Goal: Navigation & Orientation: Find specific page/section

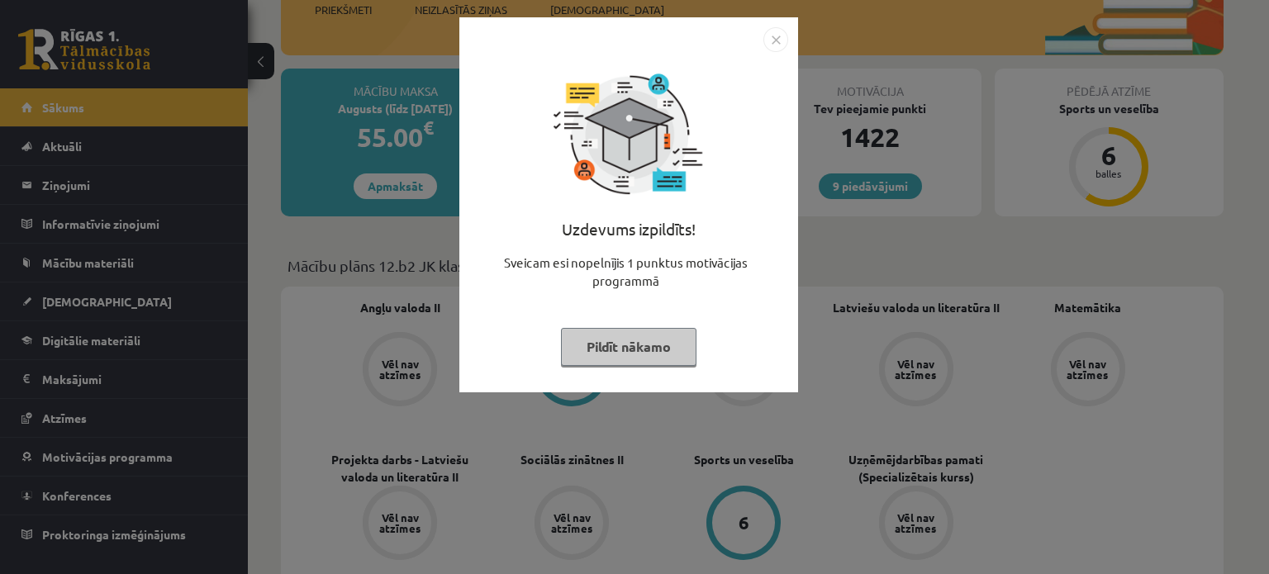
click at [608, 349] on button "Pildīt nākamo" at bounding box center [628, 347] width 135 height 38
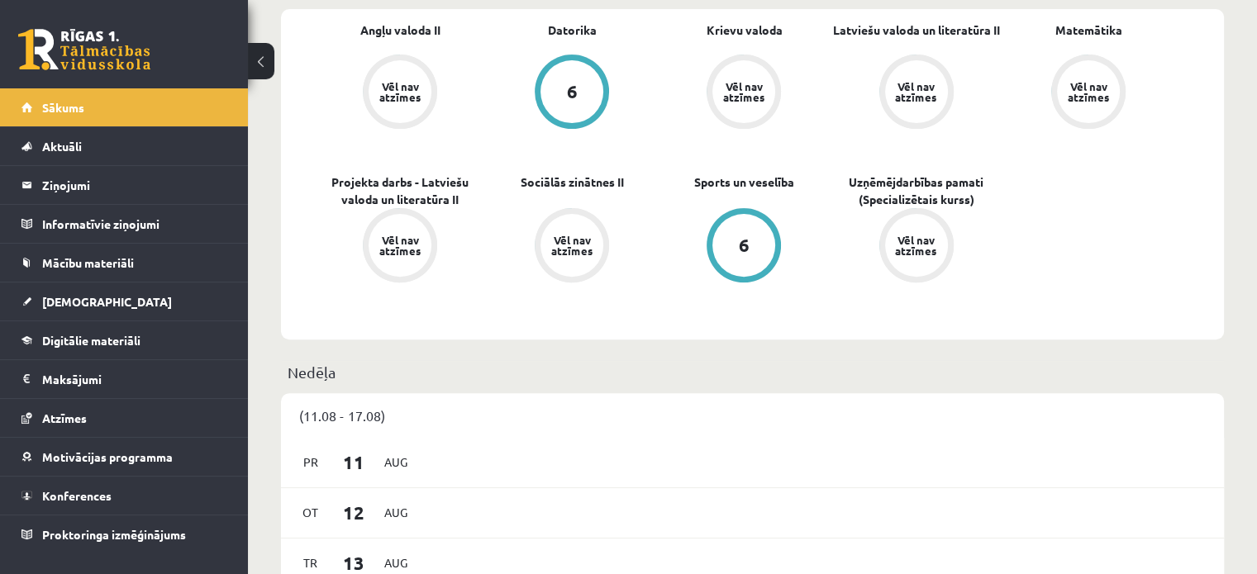
scroll to position [330, 0]
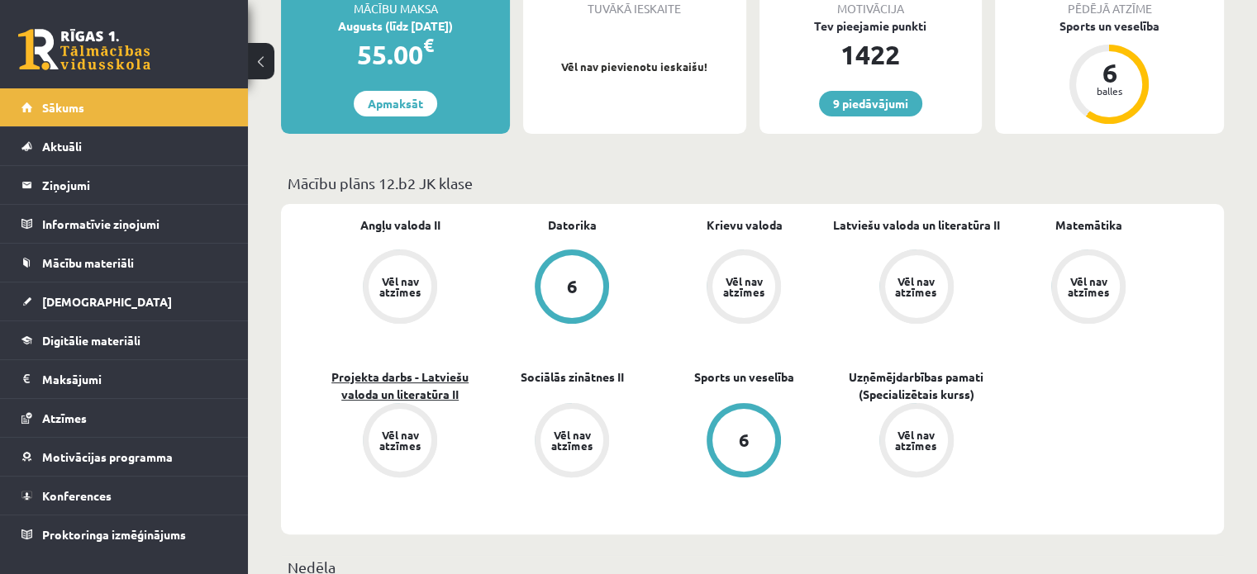
click at [443, 373] on link "Projekta darbs - Latviešu valoda un literatūra II" at bounding box center [400, 385] width 172 height 35
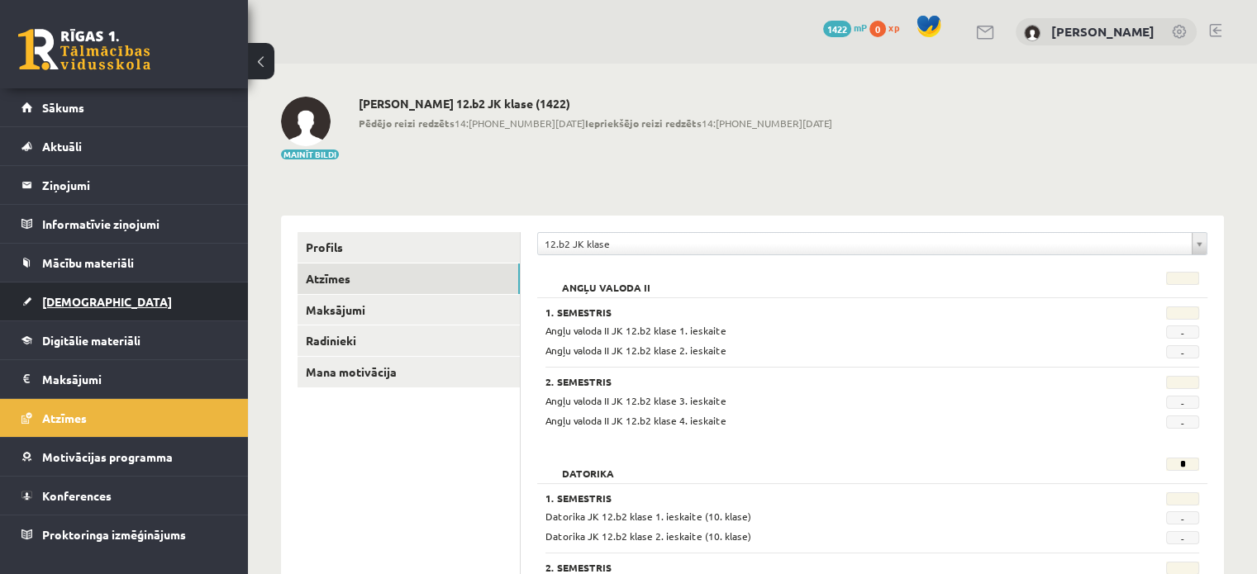
click at [56, 295] on span "[DEMOGRAPHIC_DATA]" at bounding box center [107, 301] width 130 height 15
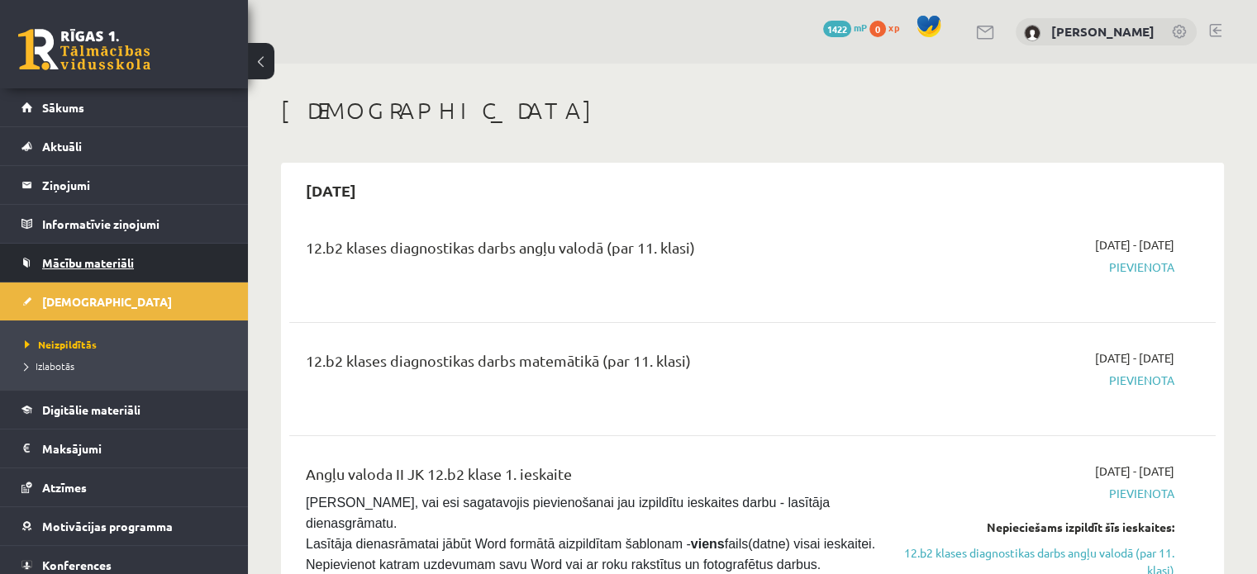
click at [31, 250] on link "Mācību materiāli" at bounding box center [124, 263] width 206 height 38
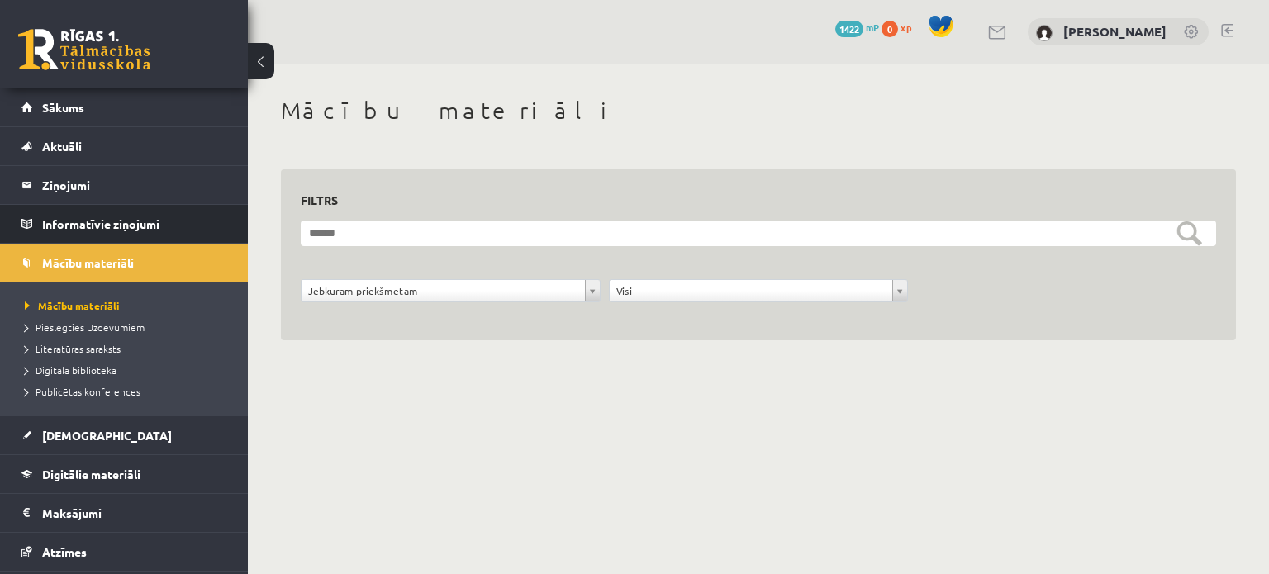
click at [89, 222] on legend "Informatīvie ziņojumi 0" at bounding box center [134, 224] width 185 height 38
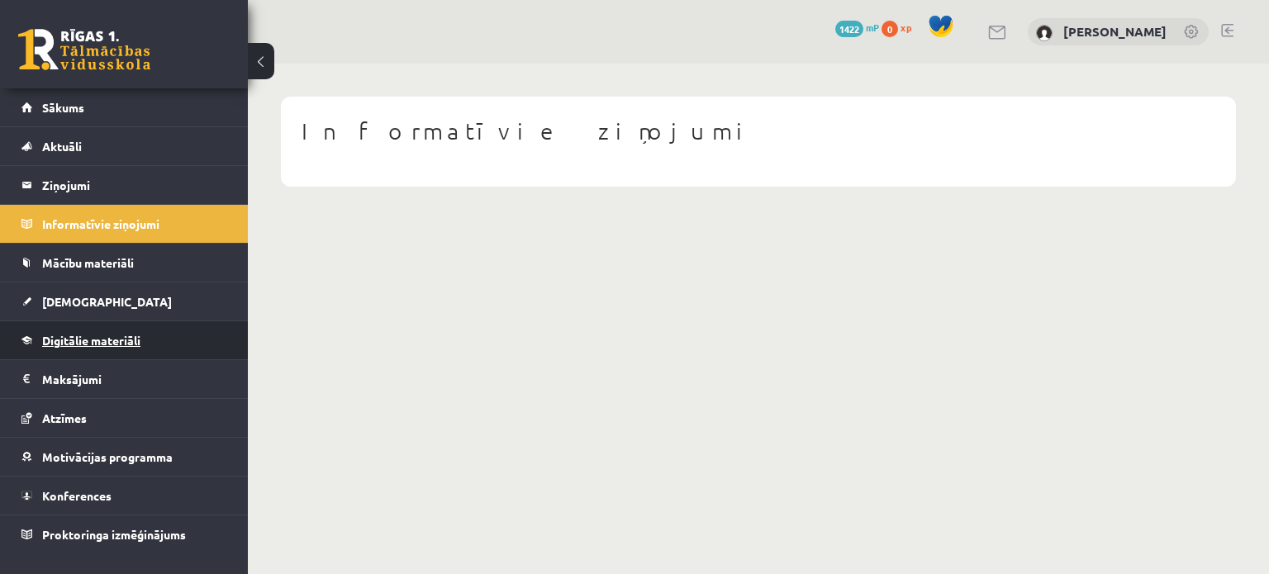
click at [97, 321] on link "Digitālie materiāli" at bounding box center [124, 340] width 206 height 38
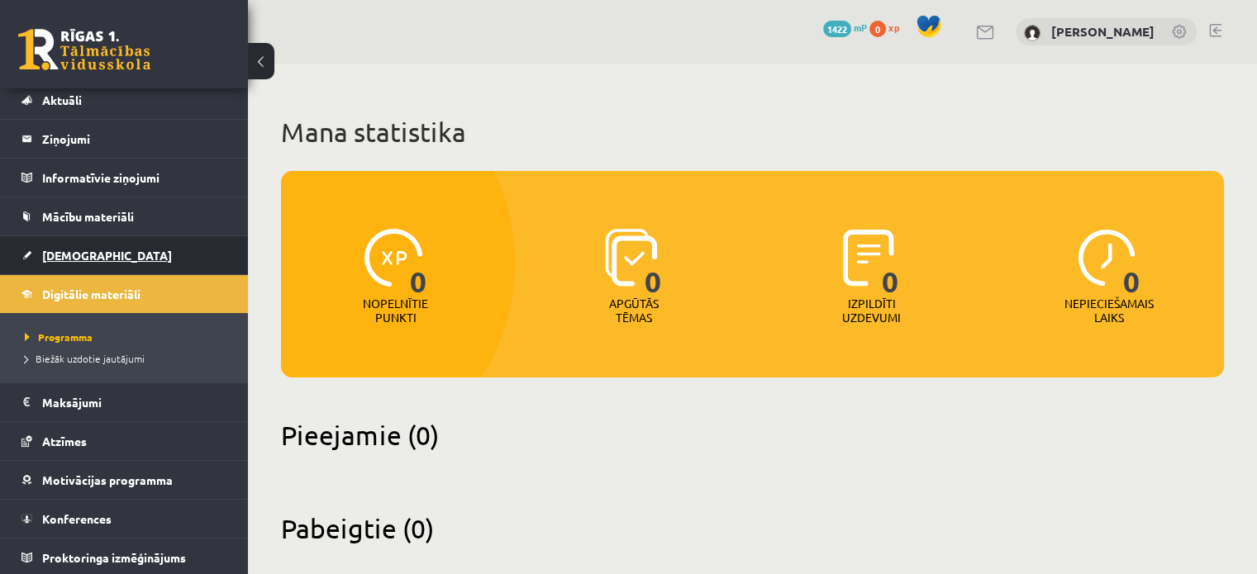
click at [99, 247] on link "[DEMOGRAPHIC_DATA]" at bounding box center [124, 255] width 206 height 38
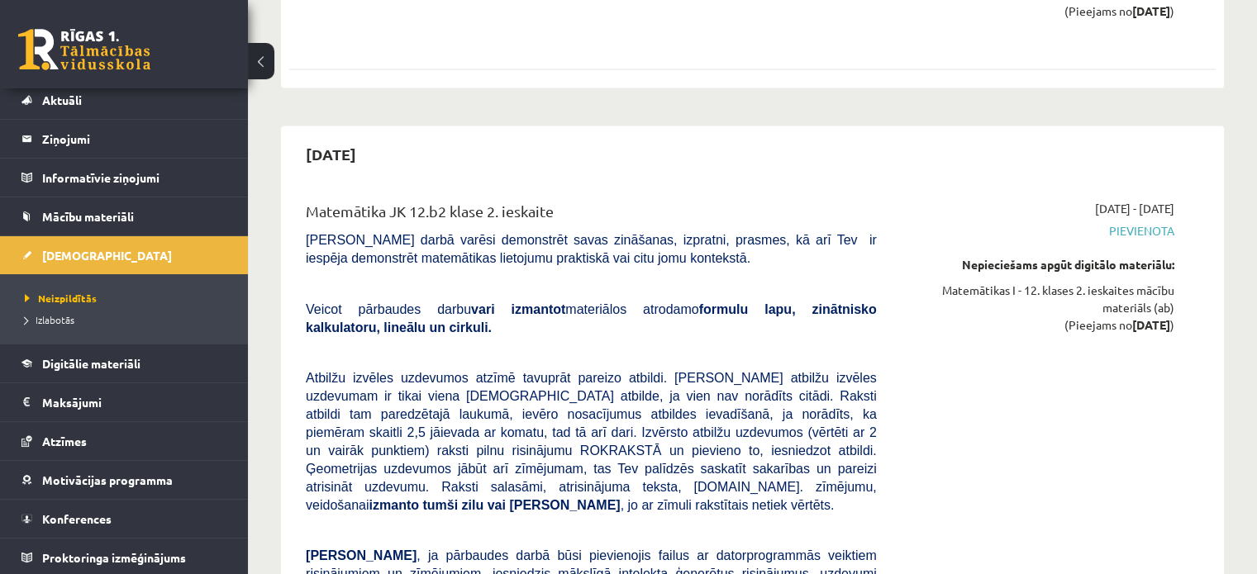
scroll to position [3470, 0]
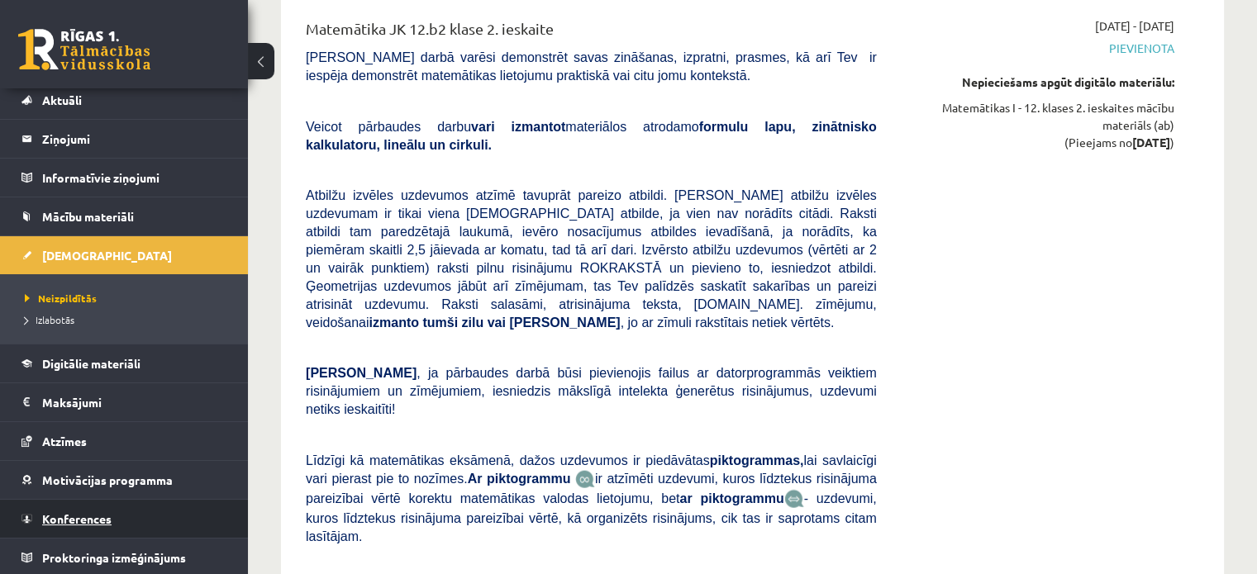
click at [112, 513] on link "Konferences" at bounding box center [124, 519] width 206 height 38
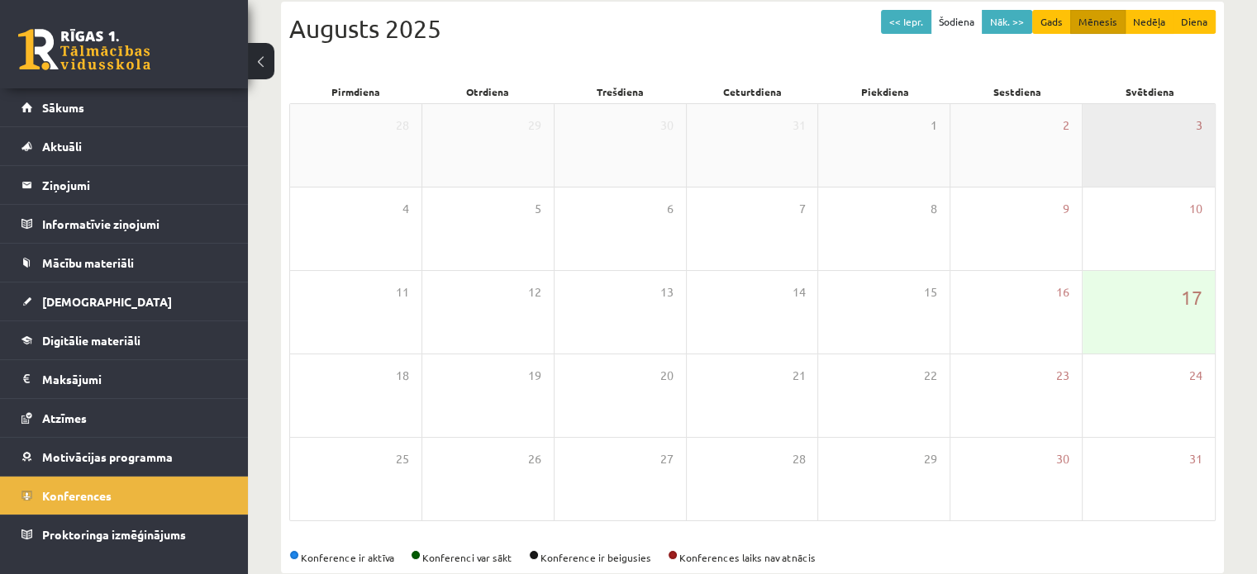
scroll to position [131, 0]
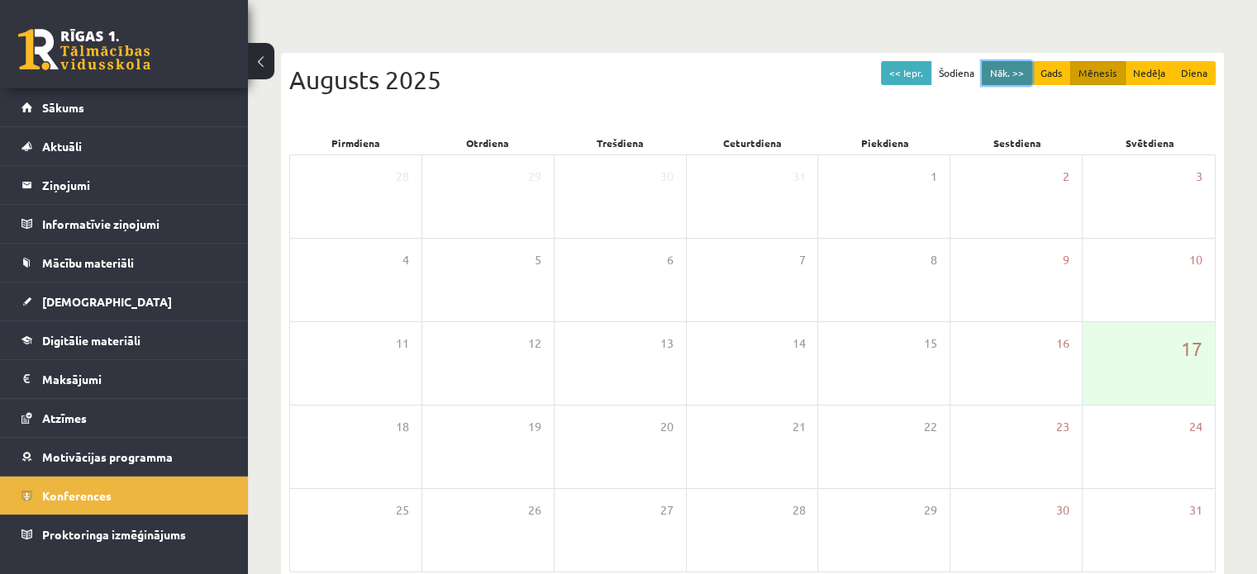
click at [1006, 73] on button "Nāk. >>" at bounding box center [1006, 73] width 50 height 24
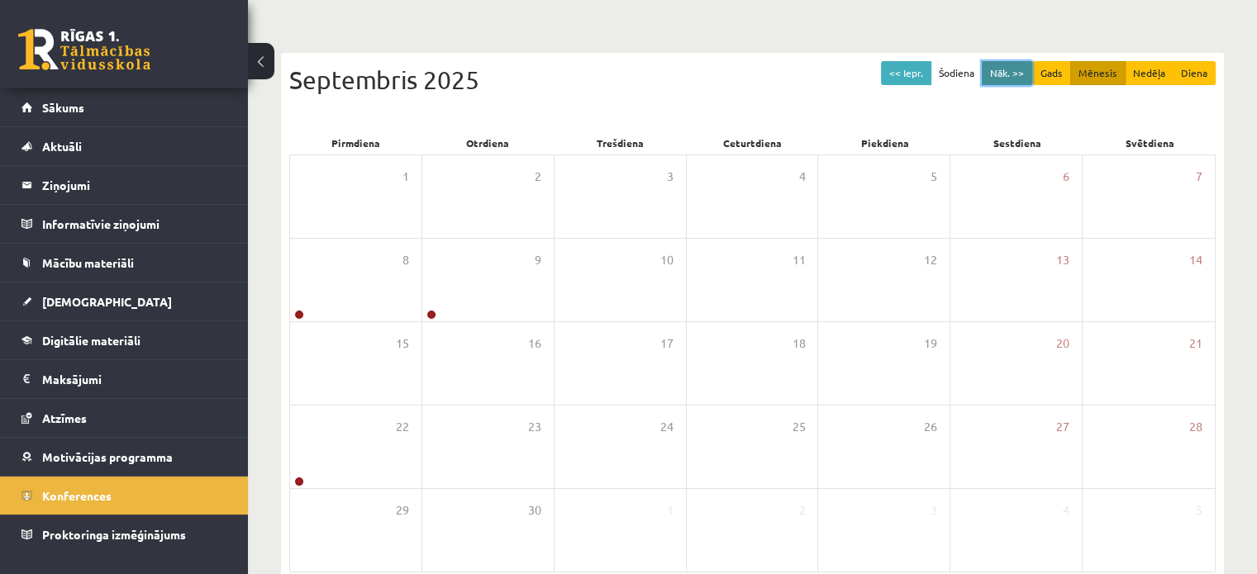
click at [999, 64] on button "Nāk. >>" at bounding box center [1006, 73] width 50 height 24
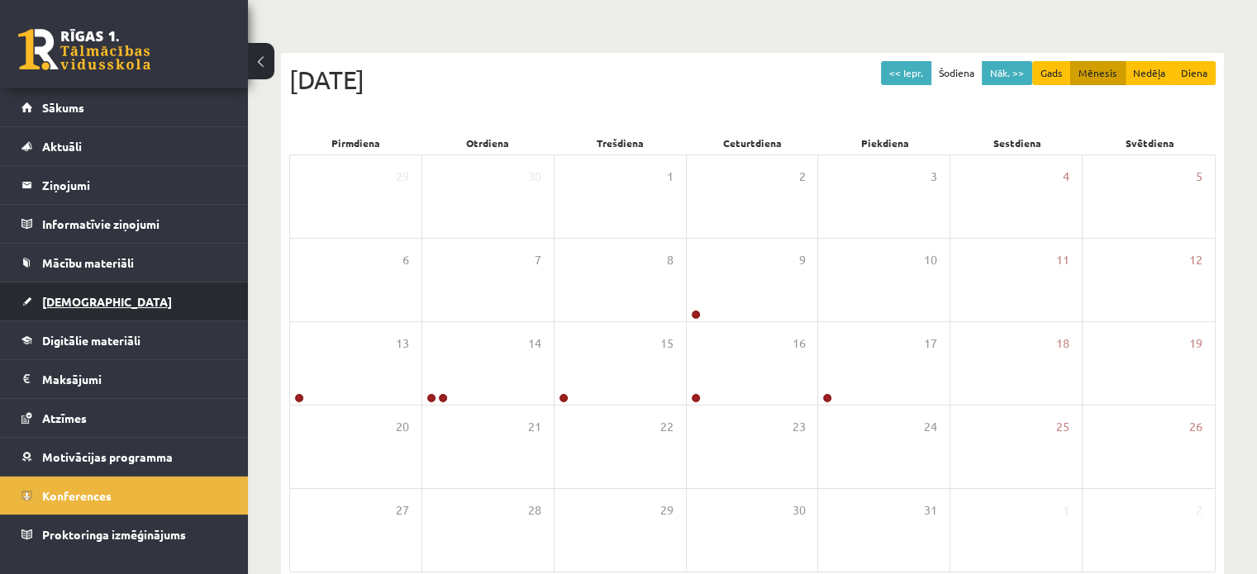
click at [75, 300] on span "[DEMOGRAPHIC_DATA]" at bounding box center [107, 301] width 130 height 15
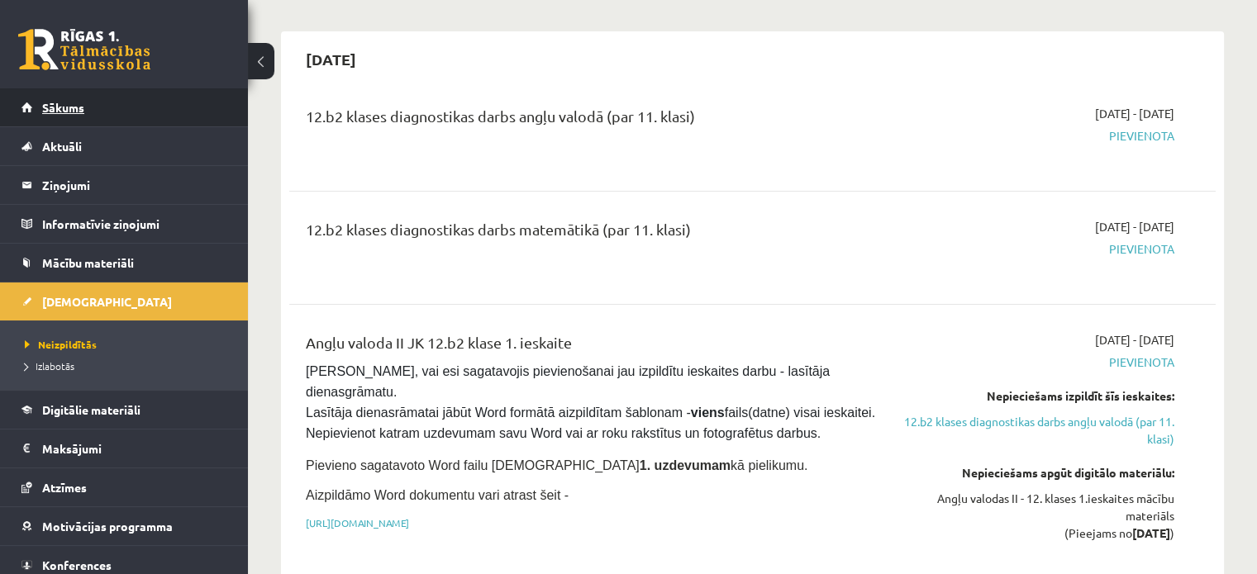
click at [102, 114] on link "Sākums" at bounding box center [124, 107] width 206 height 38
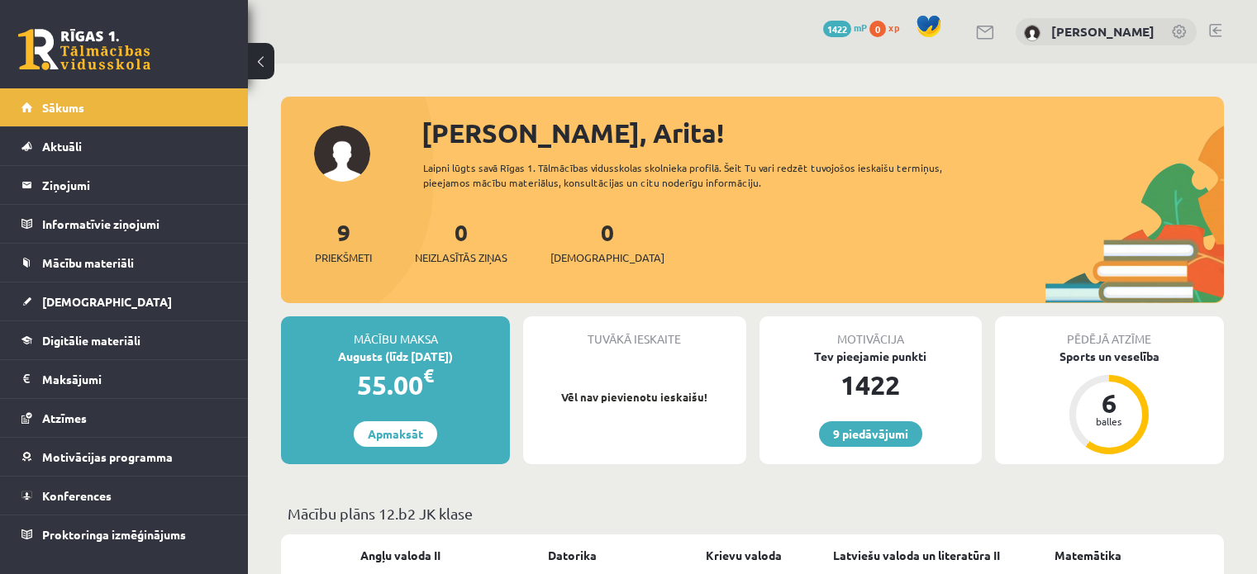
scroll to position [330, 0]
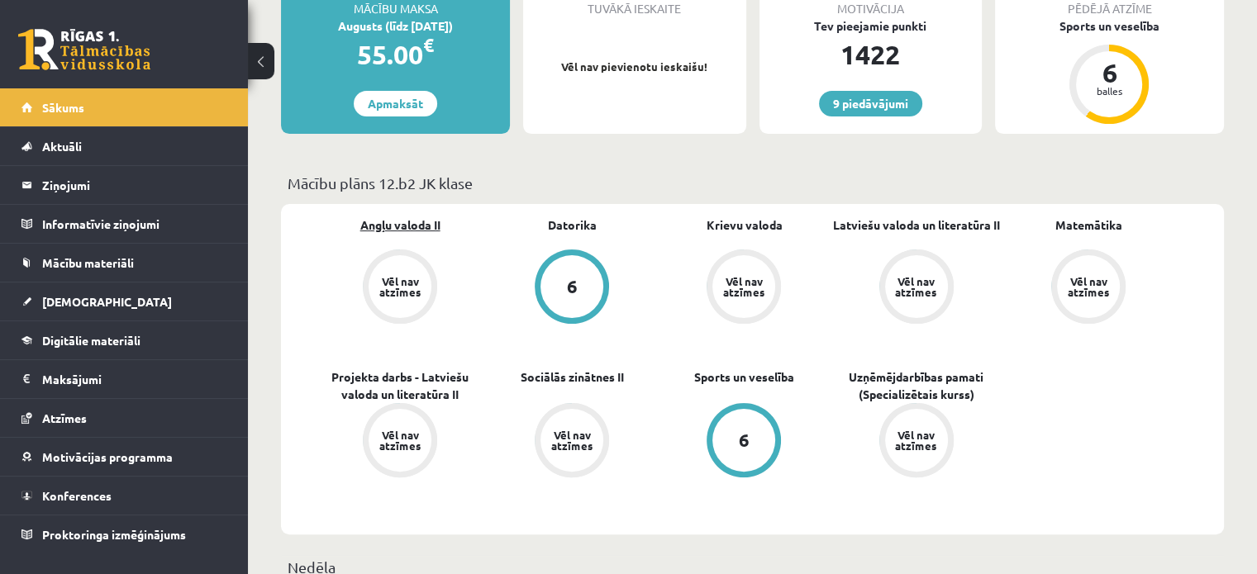
click at [382, 226] on link "Angļu valoda II" at bounding box center [400, 224] width 80 height 17
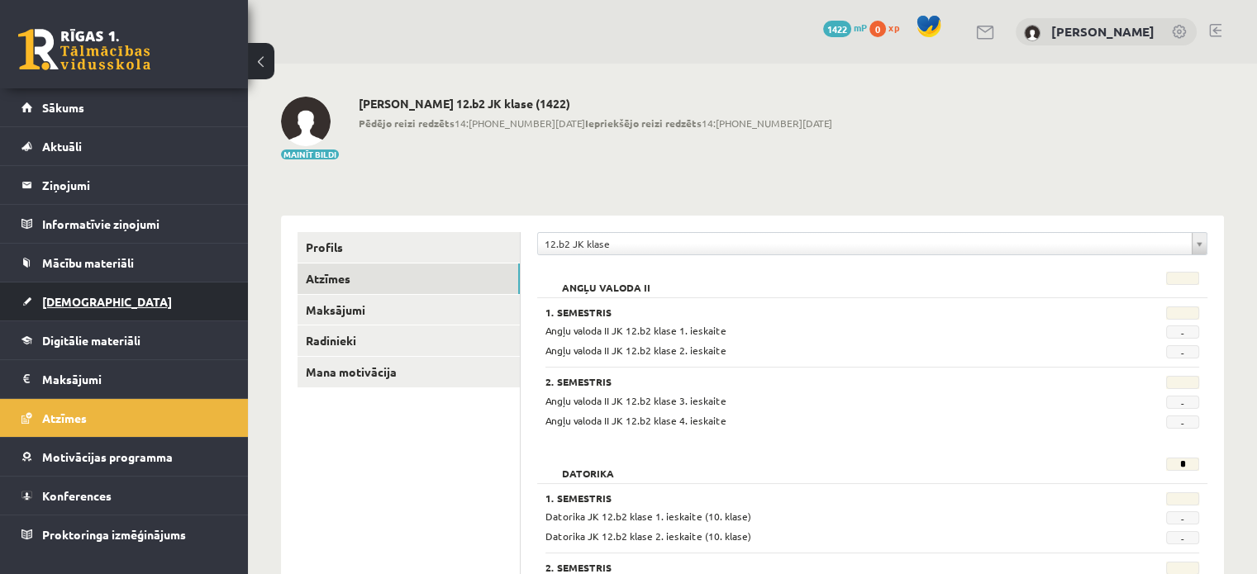
click at [108, 283] on link "[DEMOGRAPHIC_DATA]" at bounding box center [124, 302] width 206 height 38
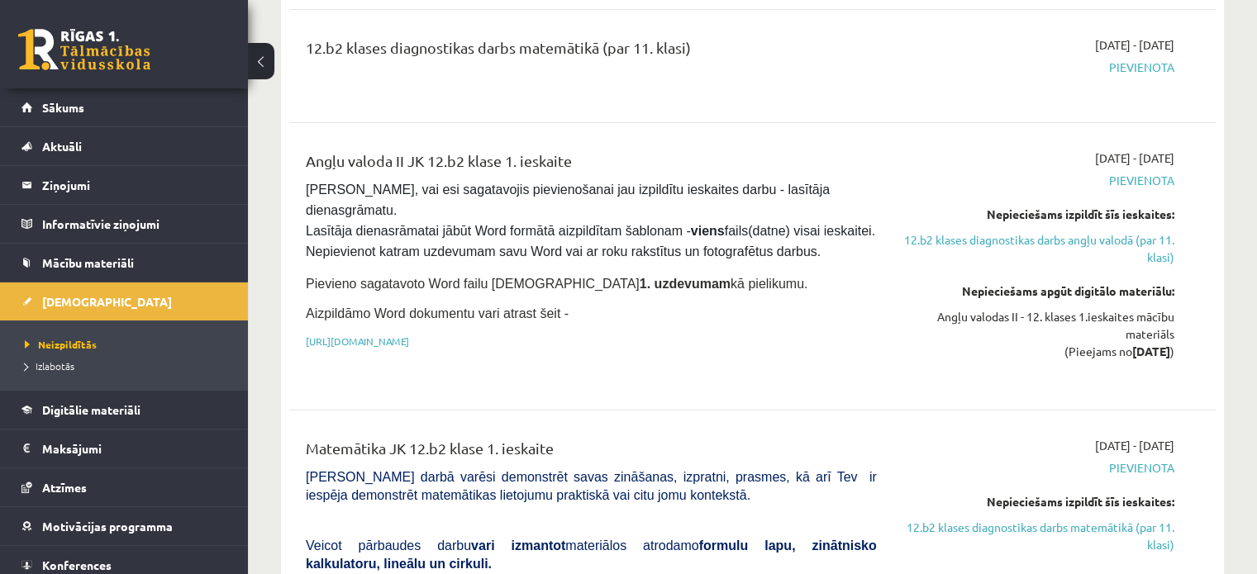
scroll to position [330, 0]
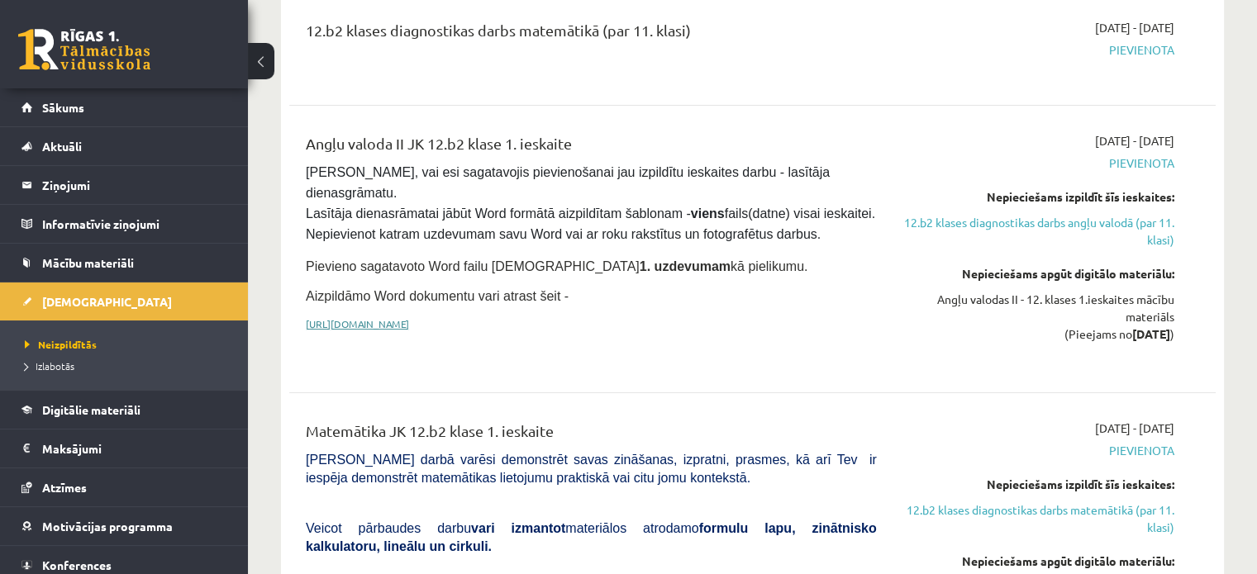
click at [392, 317] on link "[URL][DOMAIN_NAME]" at bounding box center [357, 323] width 103 height 13
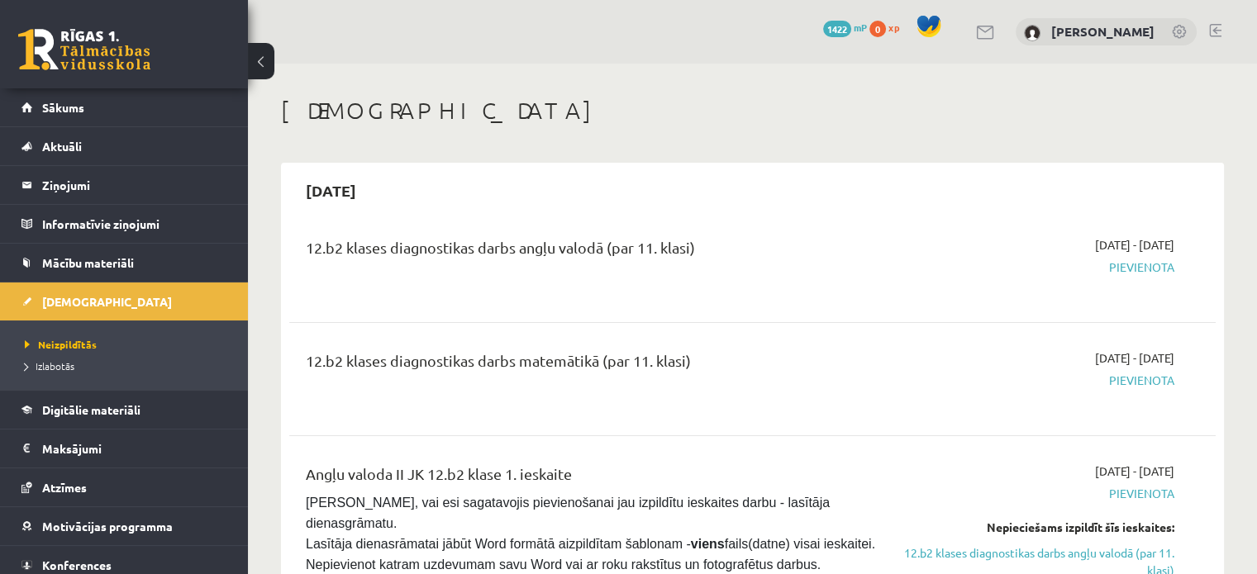
scroll to position [4, 0]
